Goal: Obtain resource: Download file/media

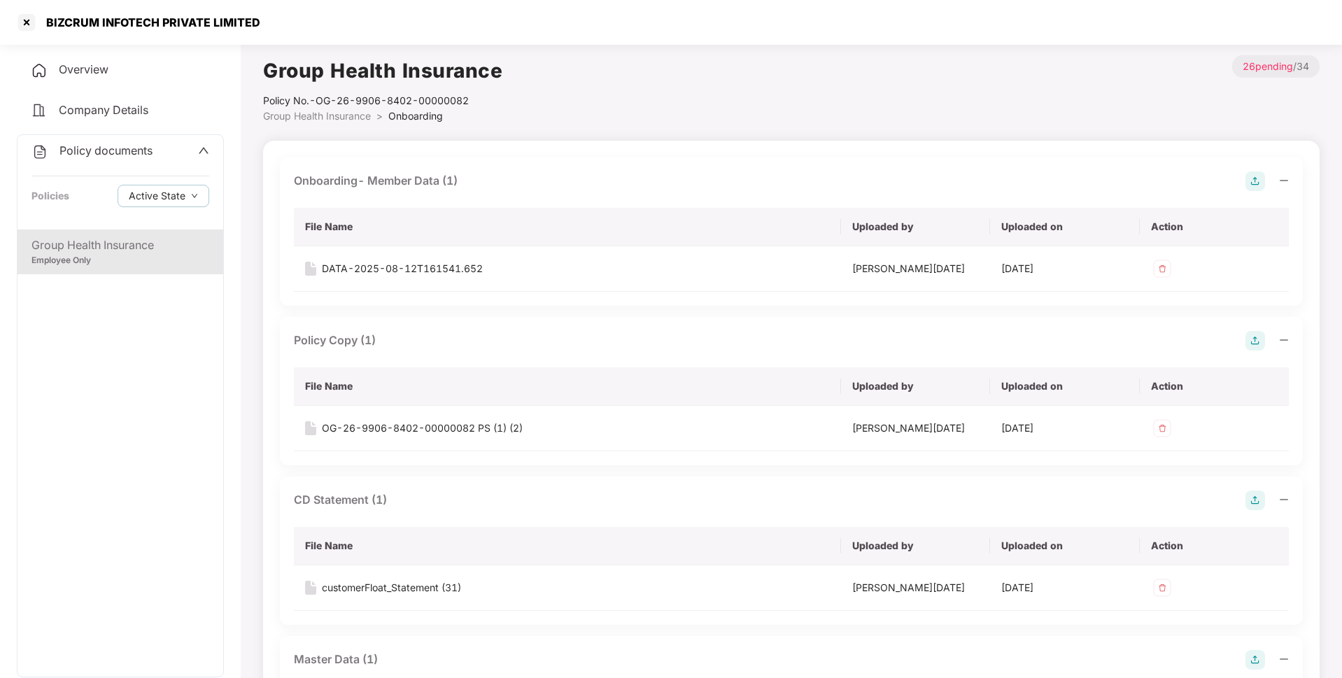
click at [87, 150] on span "Policy documents" at bounding box center [105, 150] width 93 height 14
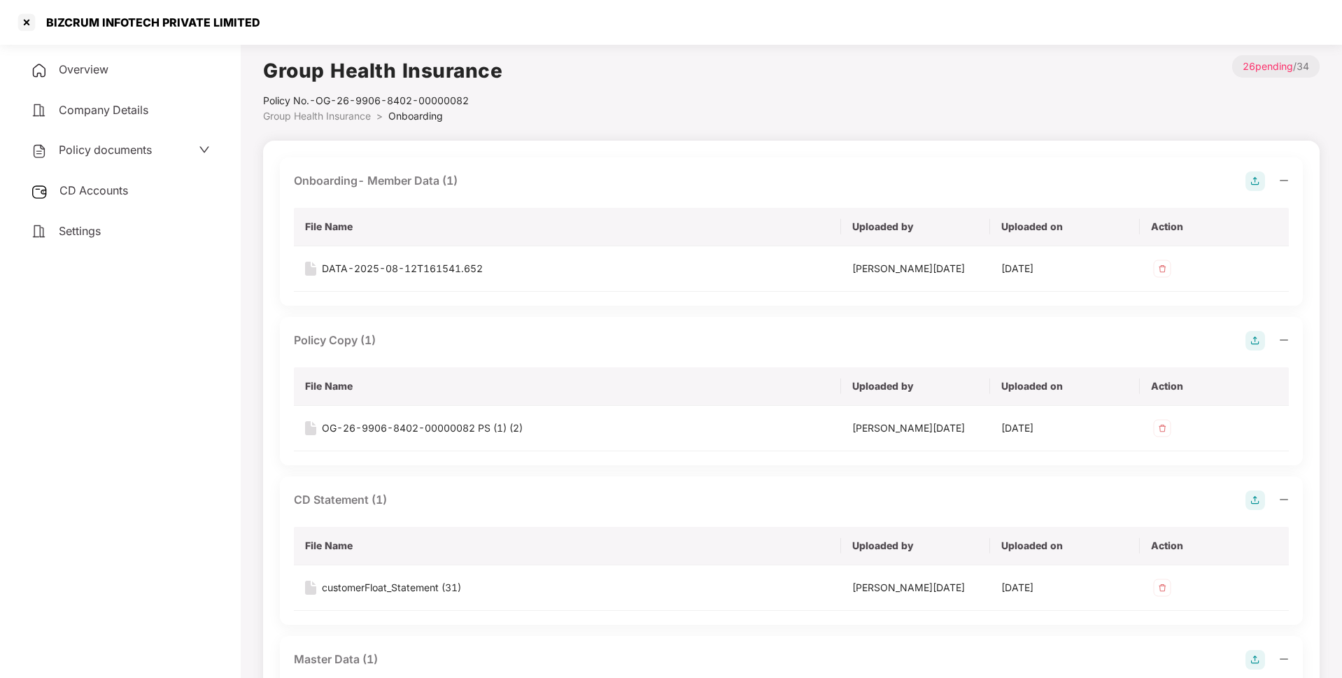
click at [88, 230] on span "Settings" at bounding box center [80, 231] width 42 height 14
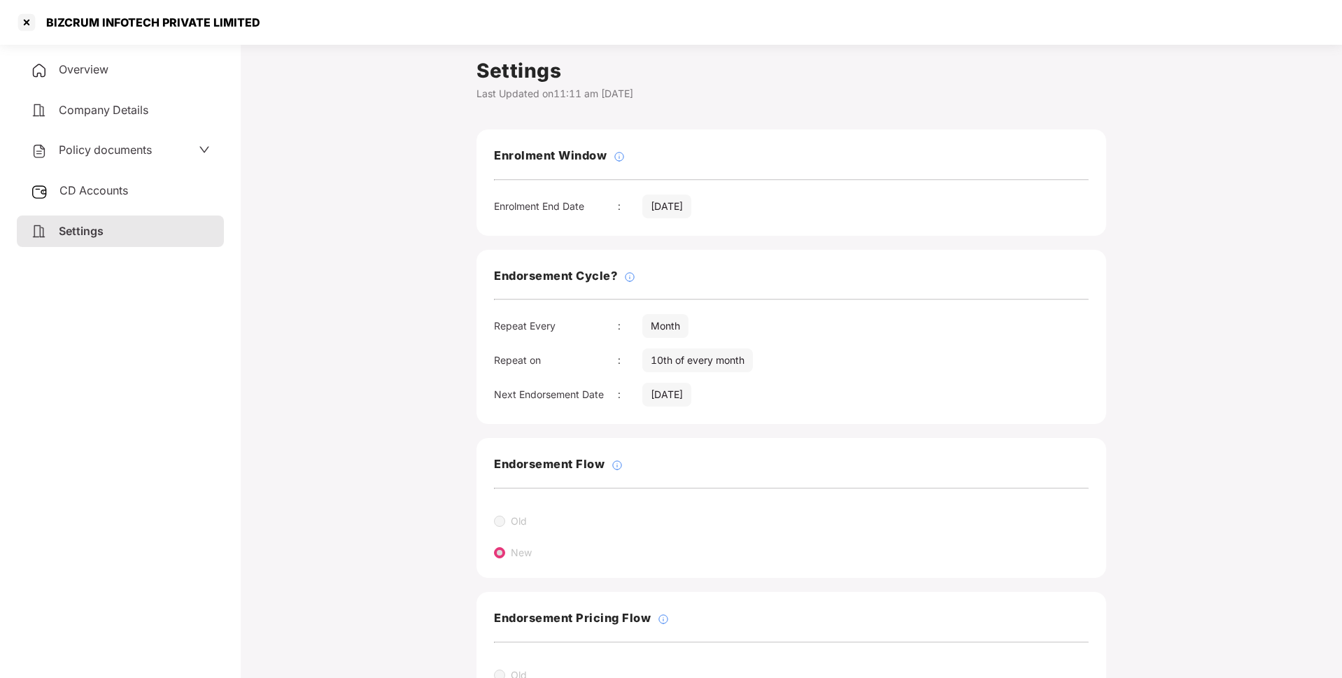
click at [131, 195] on div "CD Accounts" at bounding box center [120, 191] width 207 height 32
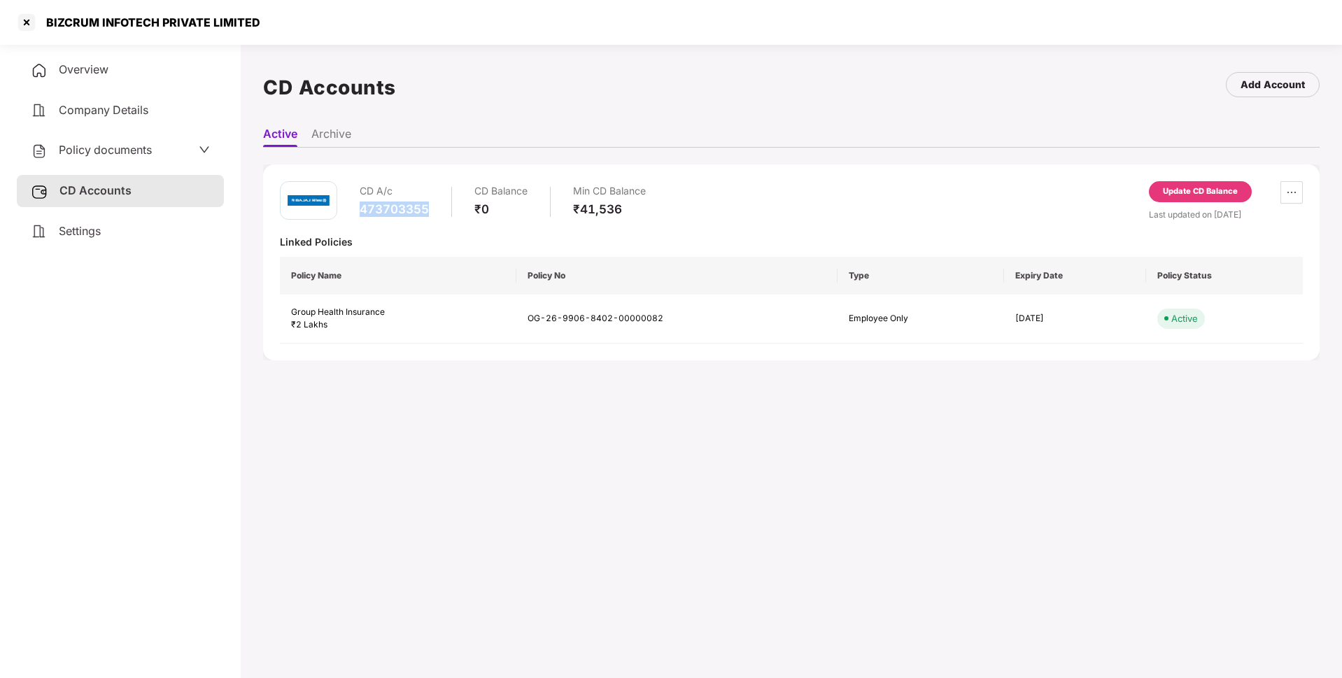
drag, startPoint x: 429, startPoint y: 205, endPoint x: 361, endPoint y: 206, distance: 67.9
click at [361, 206] on div "473703355" at bounding box center [394, 209] width 69 height 15
copy div "473703355"
click at [30, 22] on div at bounding box center [26, 22] width 22 height 22
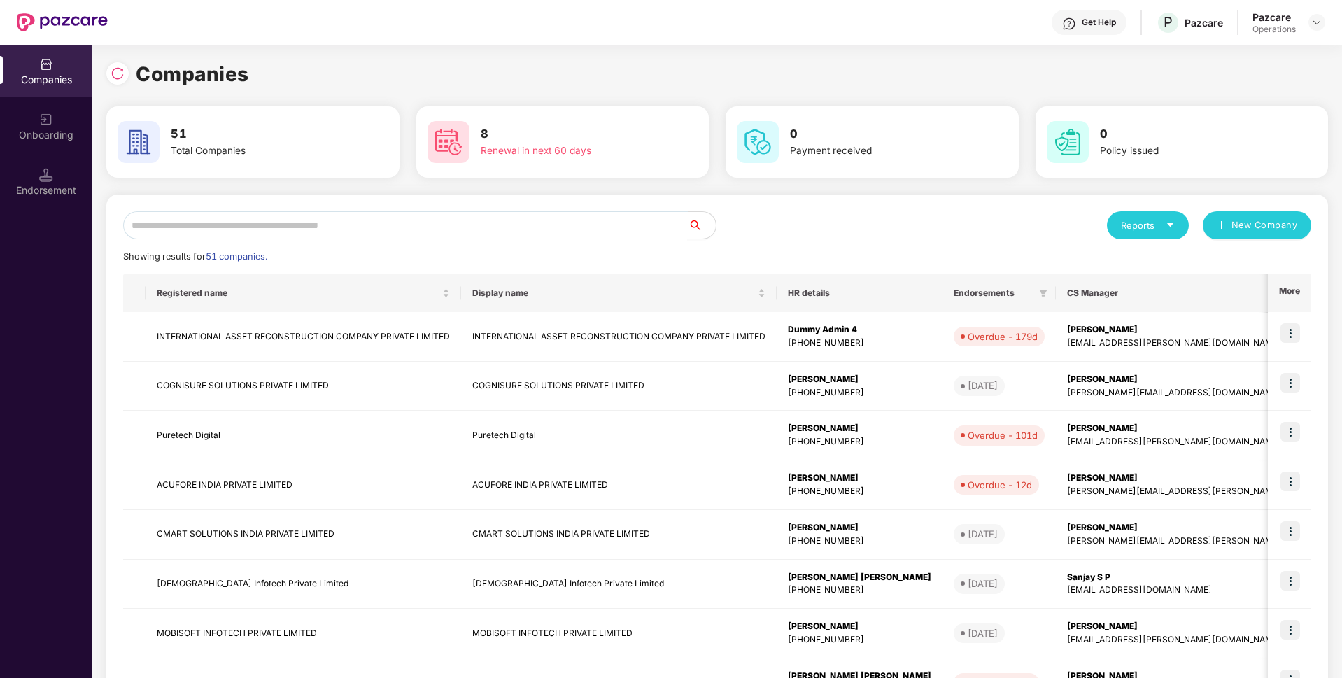
click at [305, 234] on input "text" at bounding box center [405, 225] width 565 height 28
paste input "*********"
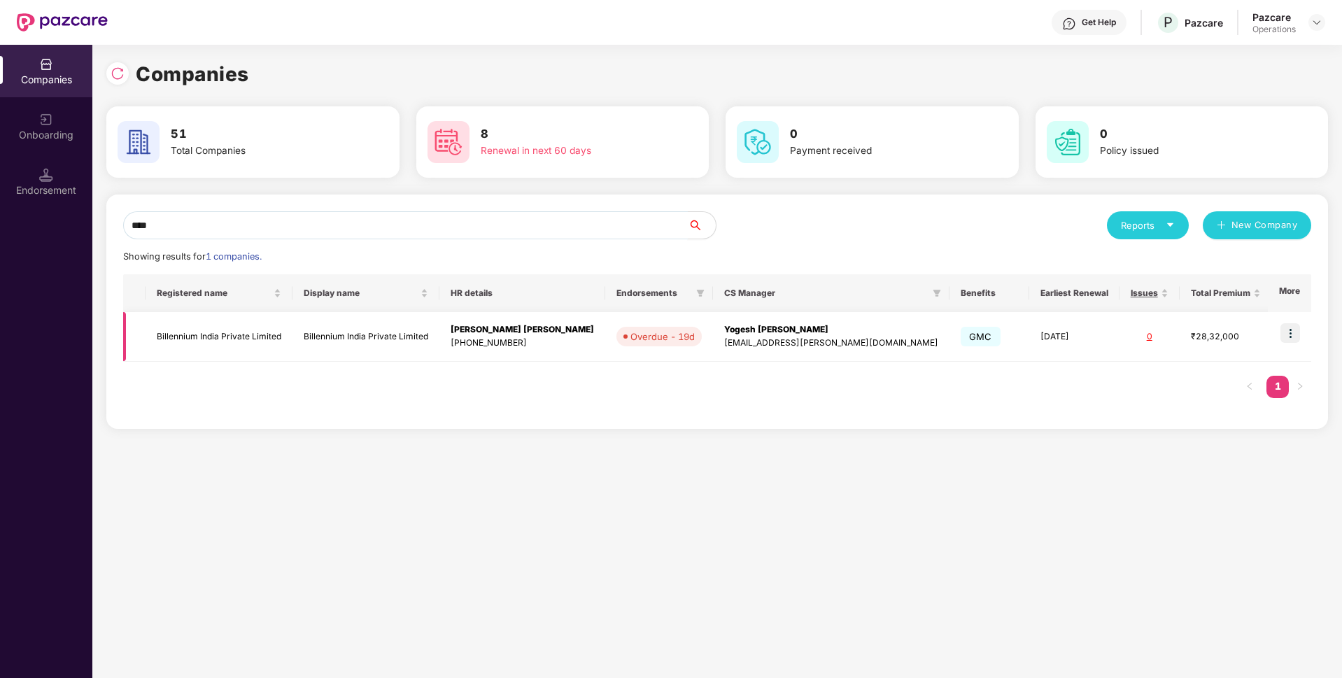
type input "****"
click at [289, 332] on td "Billennium India Private Limited" at bounding box center [219, 337] width 147 height 50
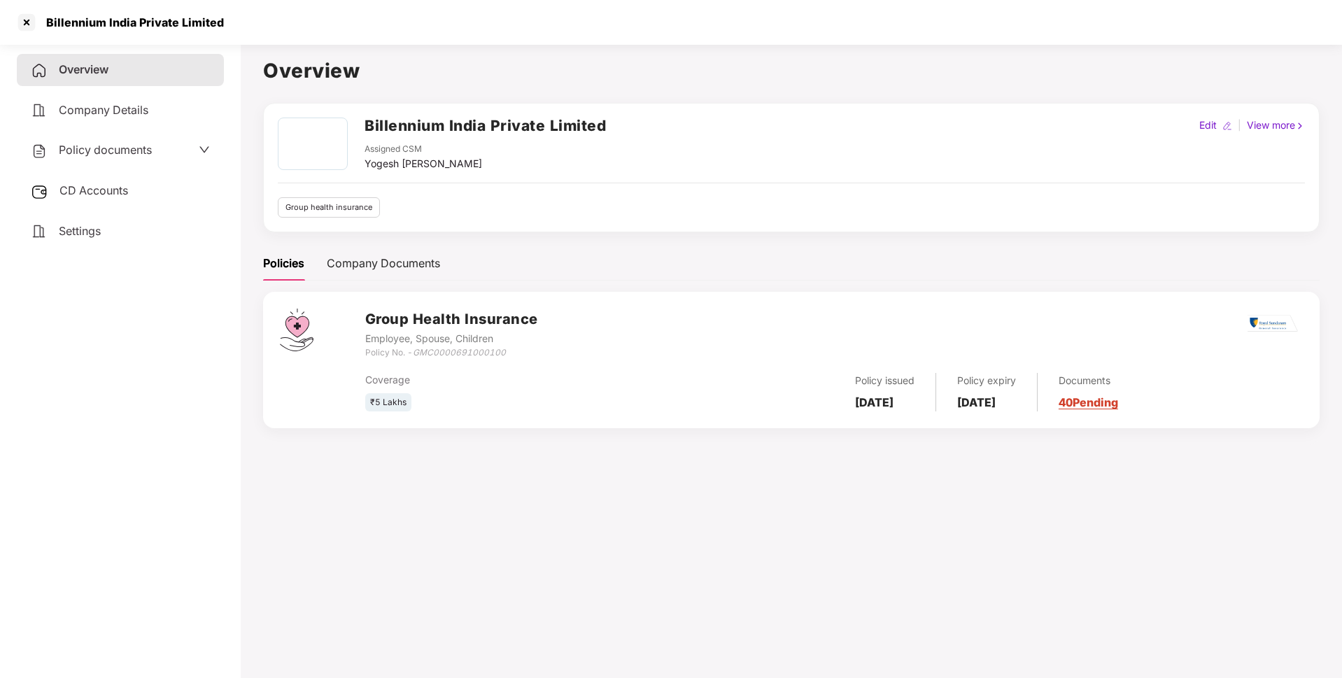
click at [193, 153] on div "Policy documents" at bounding box center [120, 150] width 179 height 18
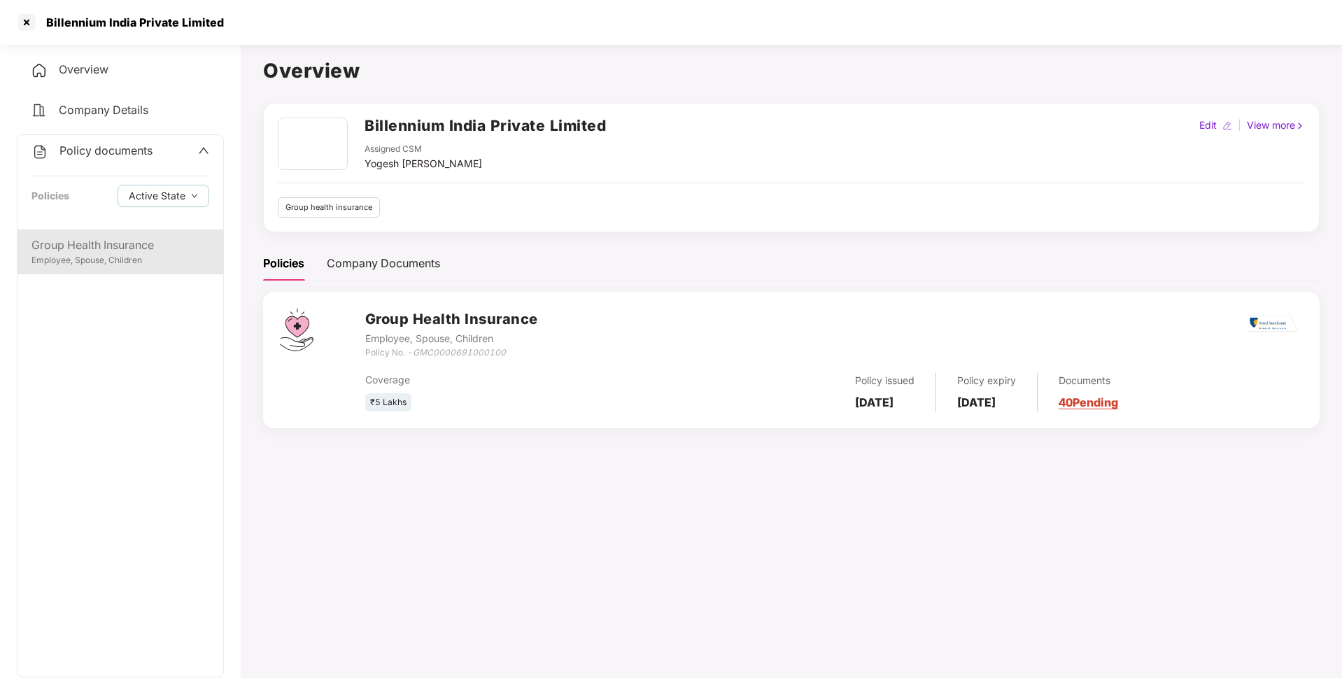
click at [134, 262] on div "Employee, Spouse, Children" at bounding box center [120, 260] width 178 height 13
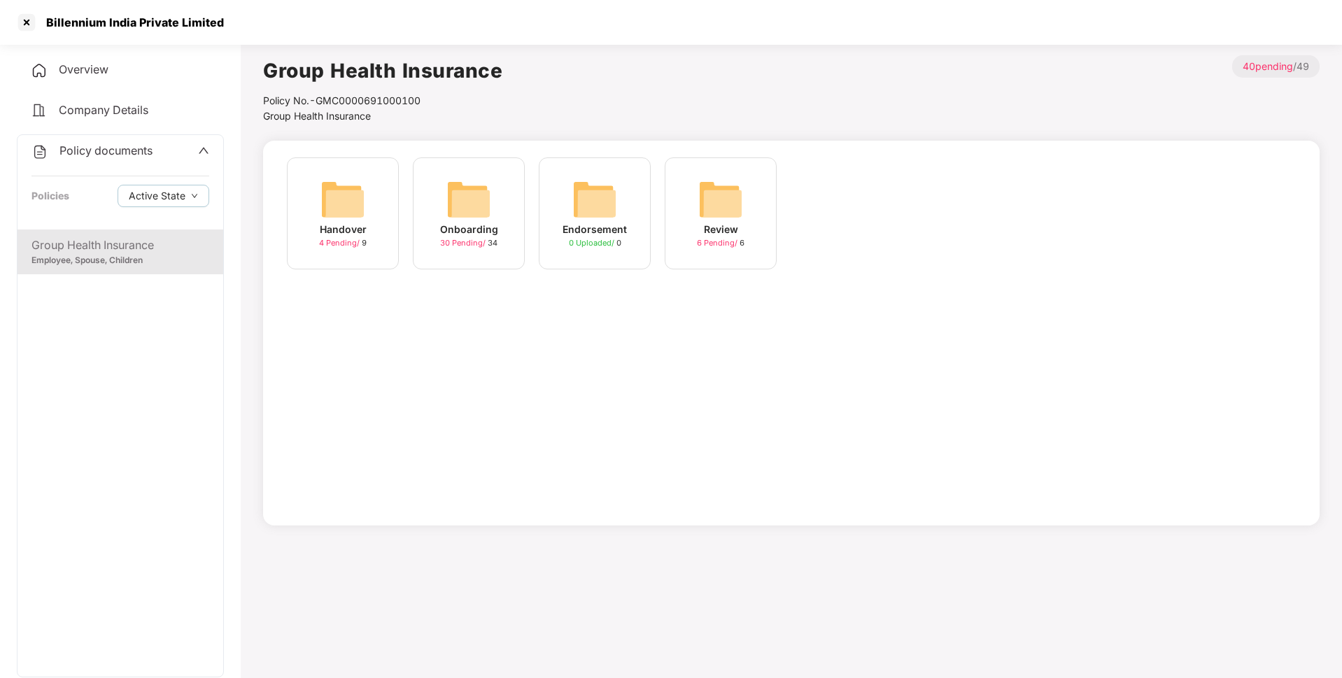
click at [490, 235] on div "Onboarding" at bounding box center [469, 229] width 58 height 15
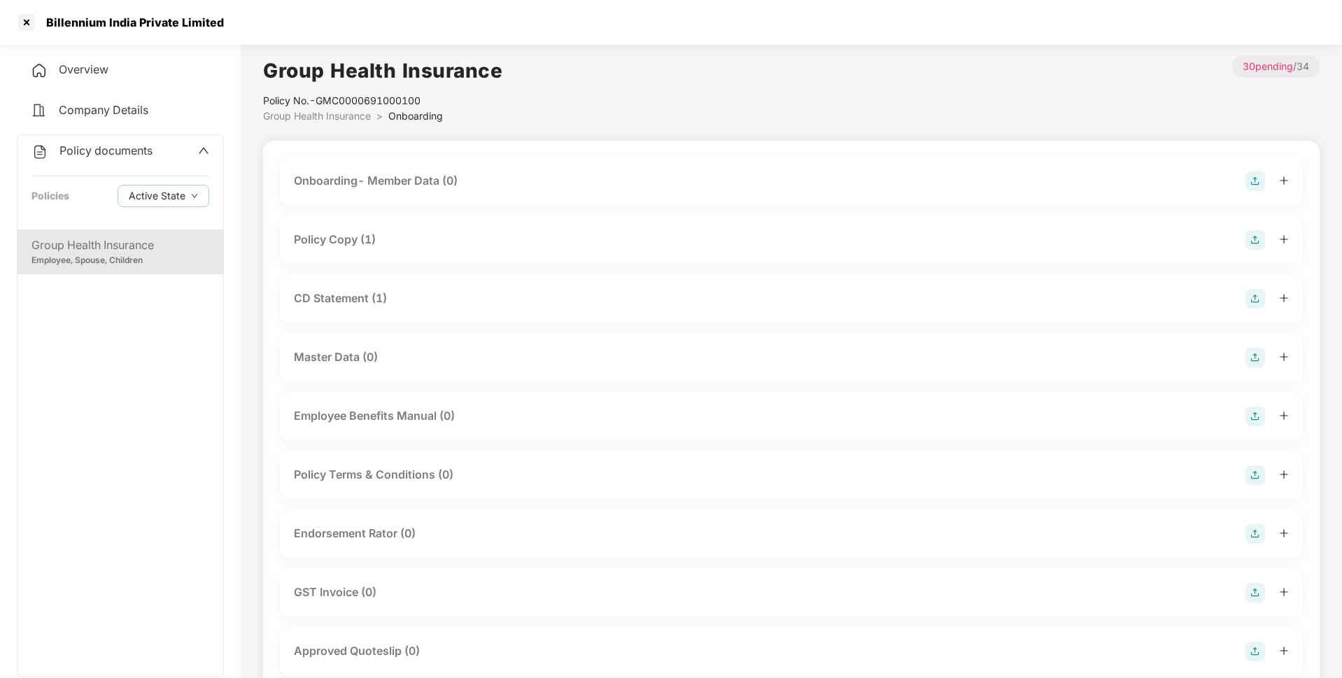
click at [425, 240] on div "Policy Copy (1)" at bounding box center [791, 240] width 995 height 20
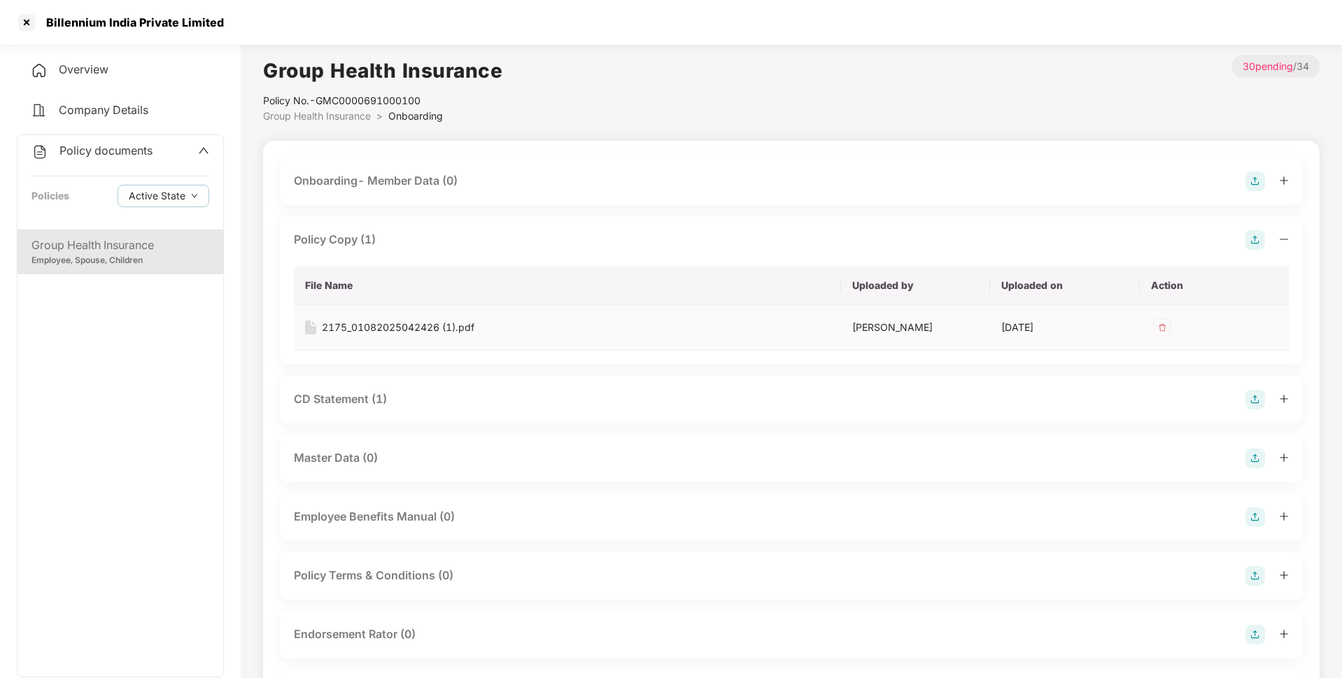
click at [369, 325] on div "2175_01082025042426 (1).pdf" at bounding box center [398, 327] width 153 height 15
click at [415, 401] on div "CD Statement (1)" at bounding box center [791, 400] width 995 height 20
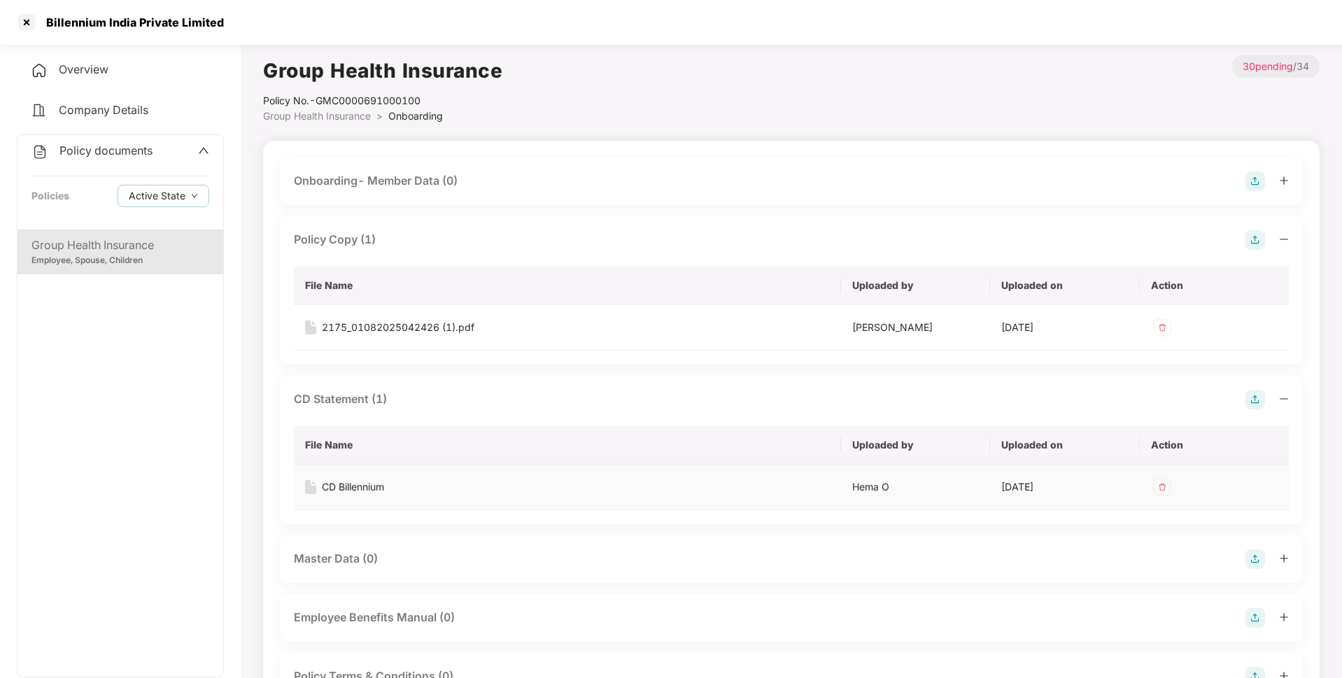
click at [360, 486] on div "CD Billennium" at bounding box center [353, 486] width 62 height 15
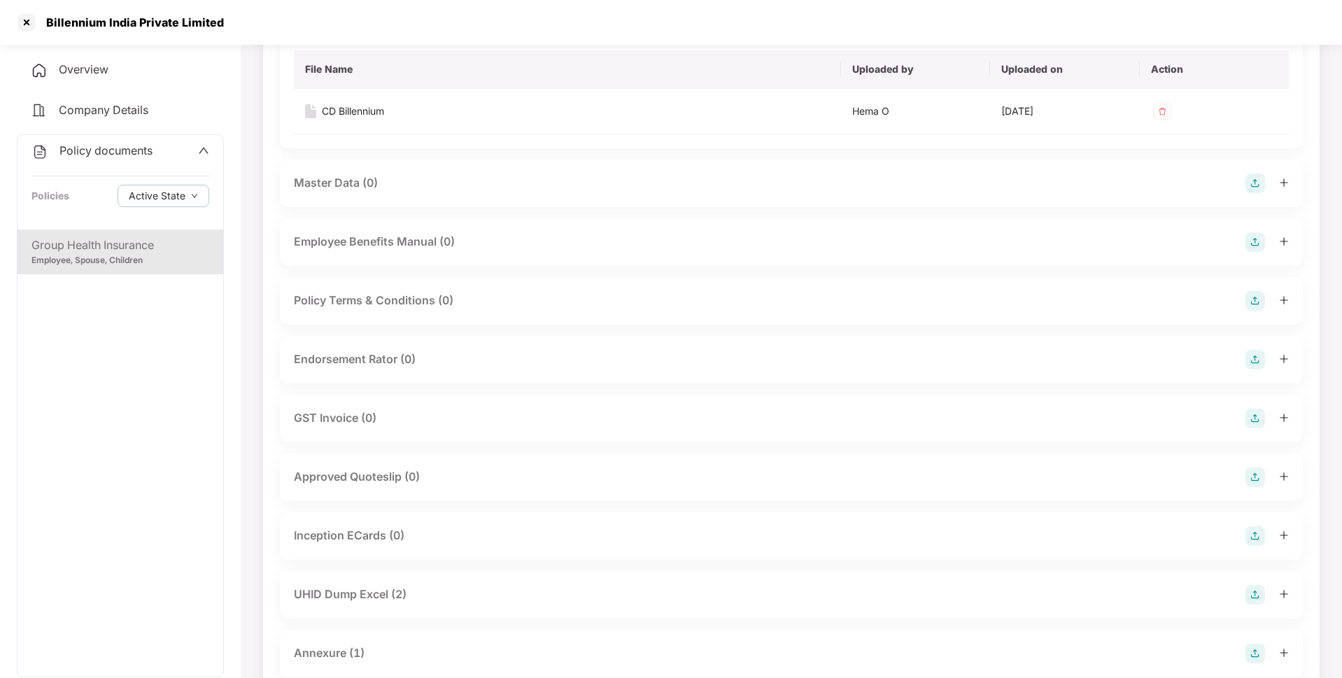
scroll to position [377, 0]
click at [451, 593] on div "UHID Dump Excel (2)" at bounding box center [791, 594] width 995 height 20
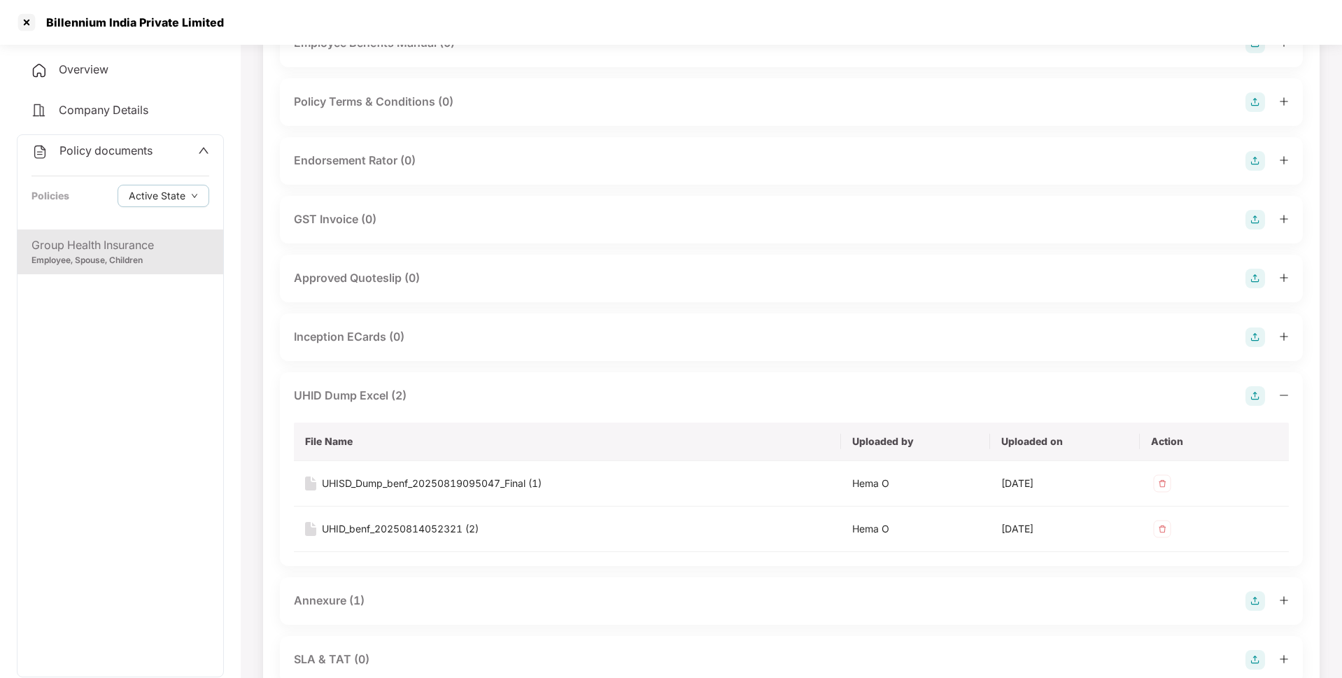
scroll to position [575, 0]
click at [428, 477] on div "UHISD_Dump_benf_20250819095047_Final (1)" at bounding box center [432, 482] width 220 height 15
click at [393, 523] on div "UHID_benf_20250814052321 (2)" at bounding box center [400, 528] width 157 height 15
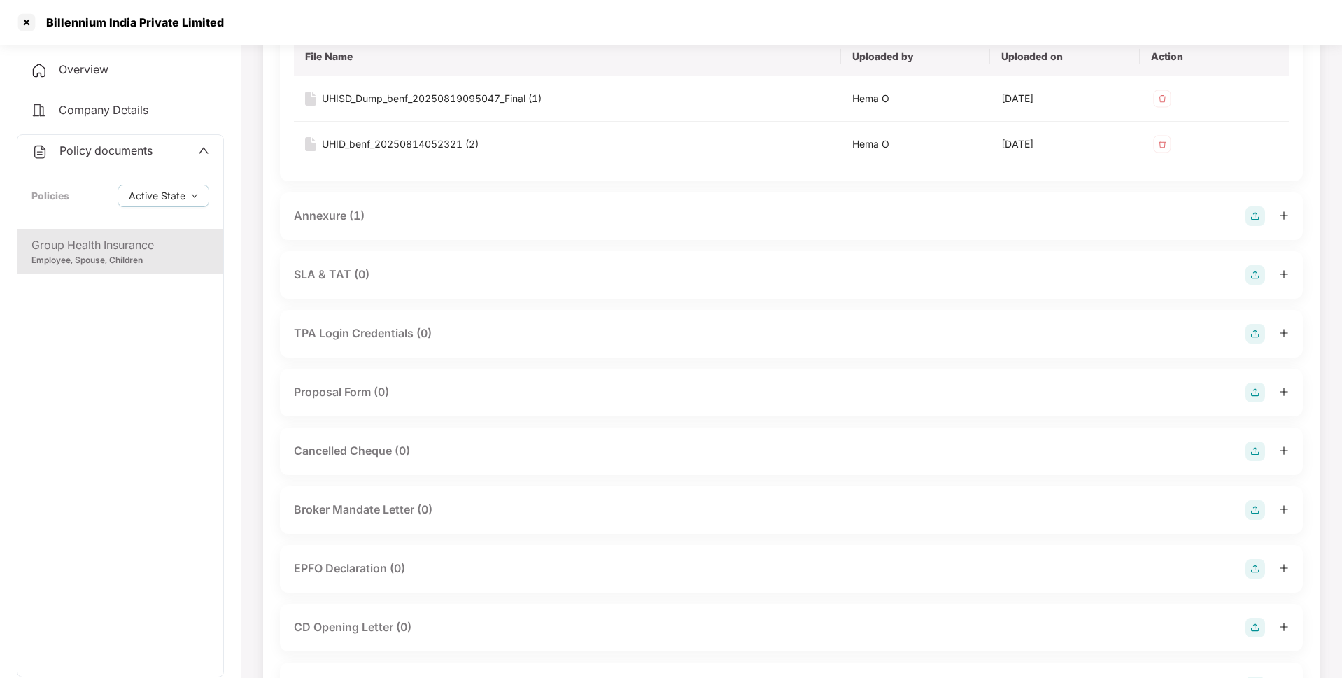
scroll to position [1012, 0]
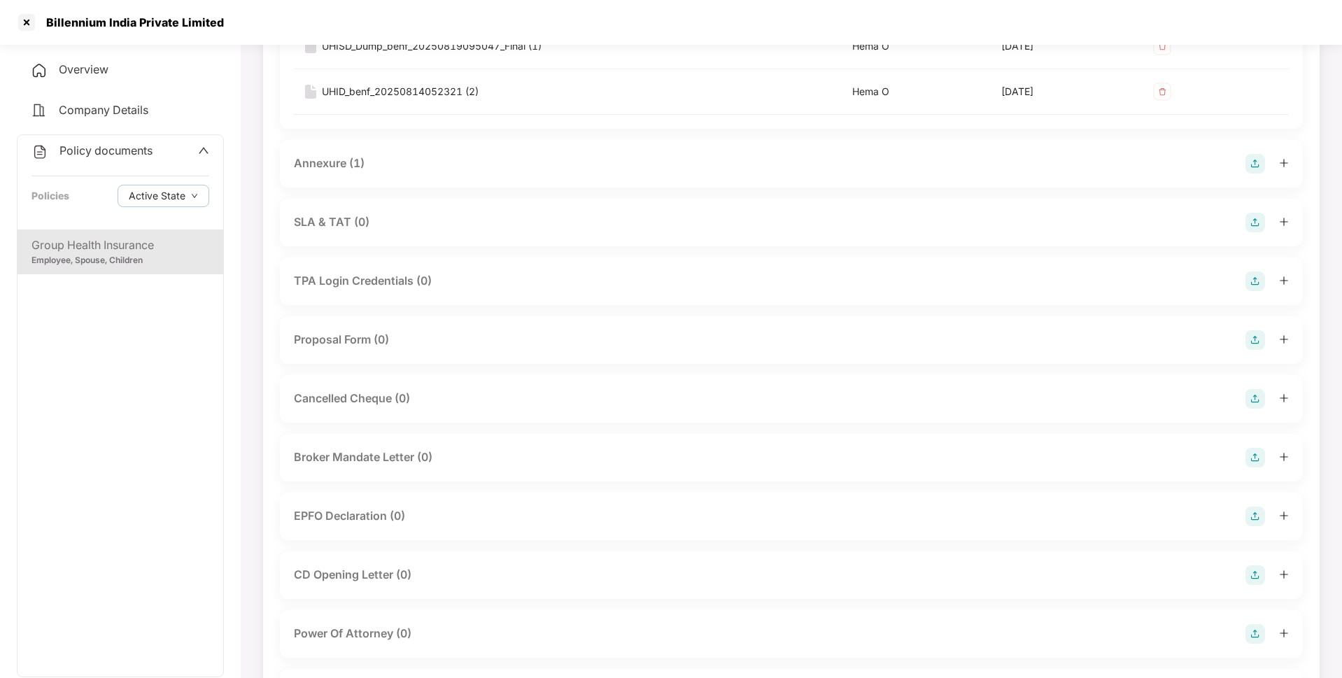
click at [503, 160] on div "Annexure (1)" at bounding box center [791, 164] width 995 height 20
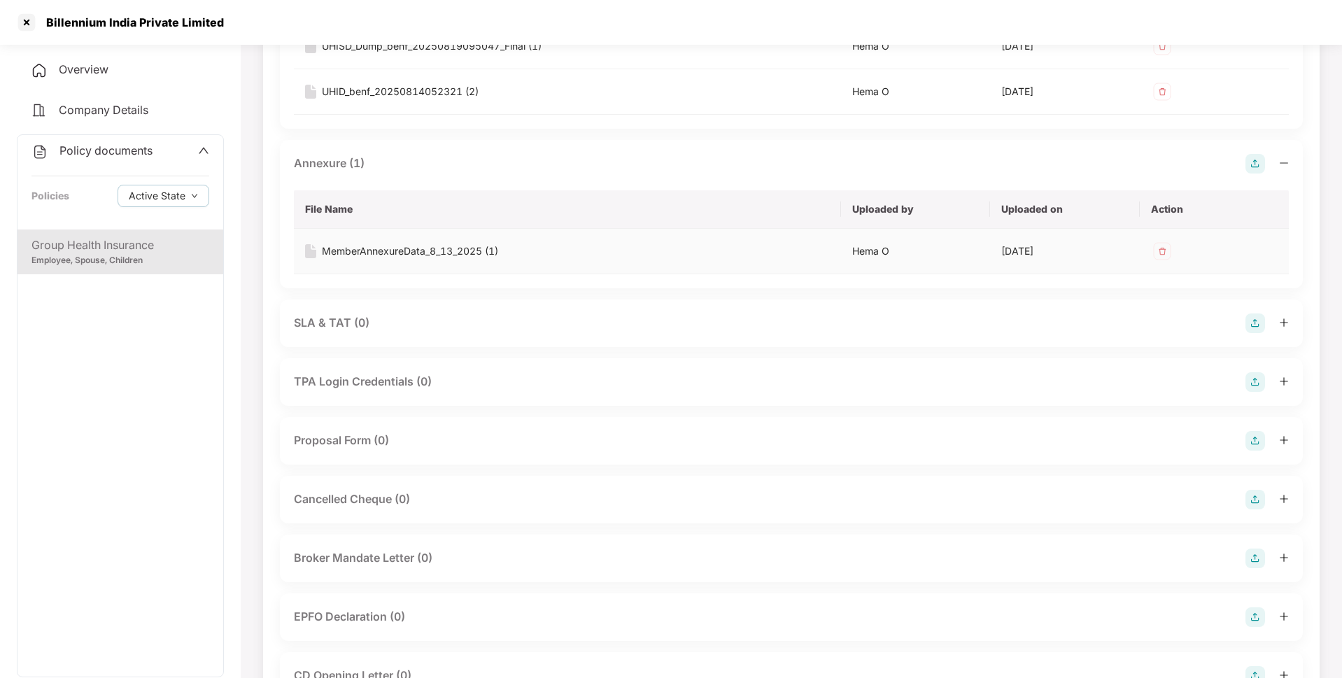
click at [387, 251] on div "MemberAnnexureData_8_13_2025 (1)" at bounding box center [410, 251] width 176 height 15
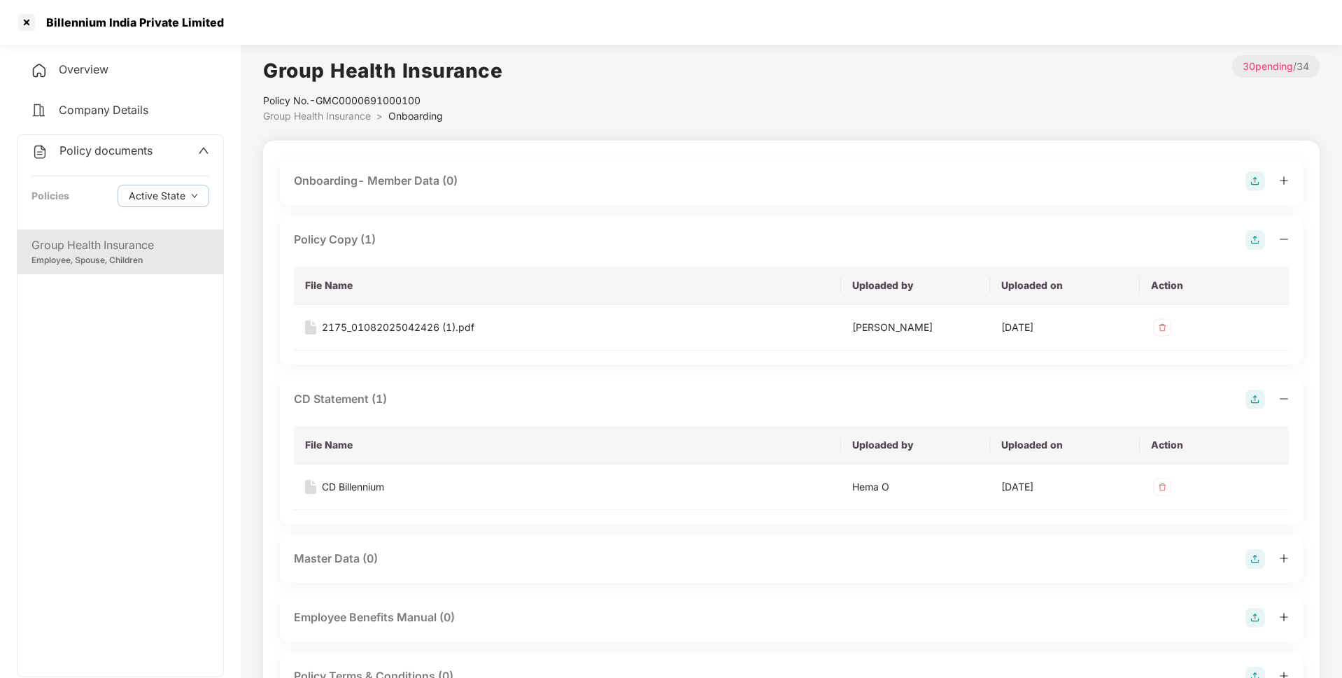
scroll to position [2, 0]
drag, startPoint x: 227, startPoint y: 22, endPoint x: 44, endPoint y: 24, distance: 183.3
click at [44, 24] on div "Billennium India Private Limited" at bounding box center [671, 22] width 1342 height 45
copy div "Billennium India Private Limited"
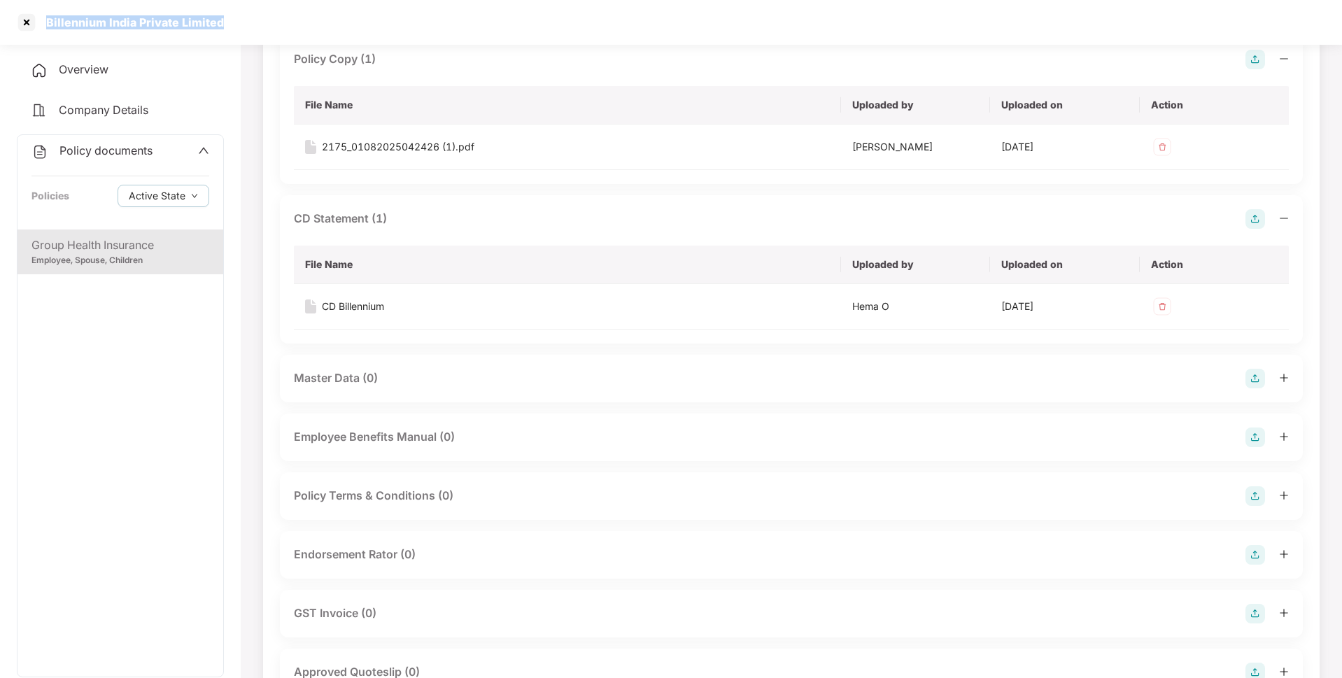
scroll to position [182, 0]
